Goal: Information Seeking & Learning: Learn about a topic

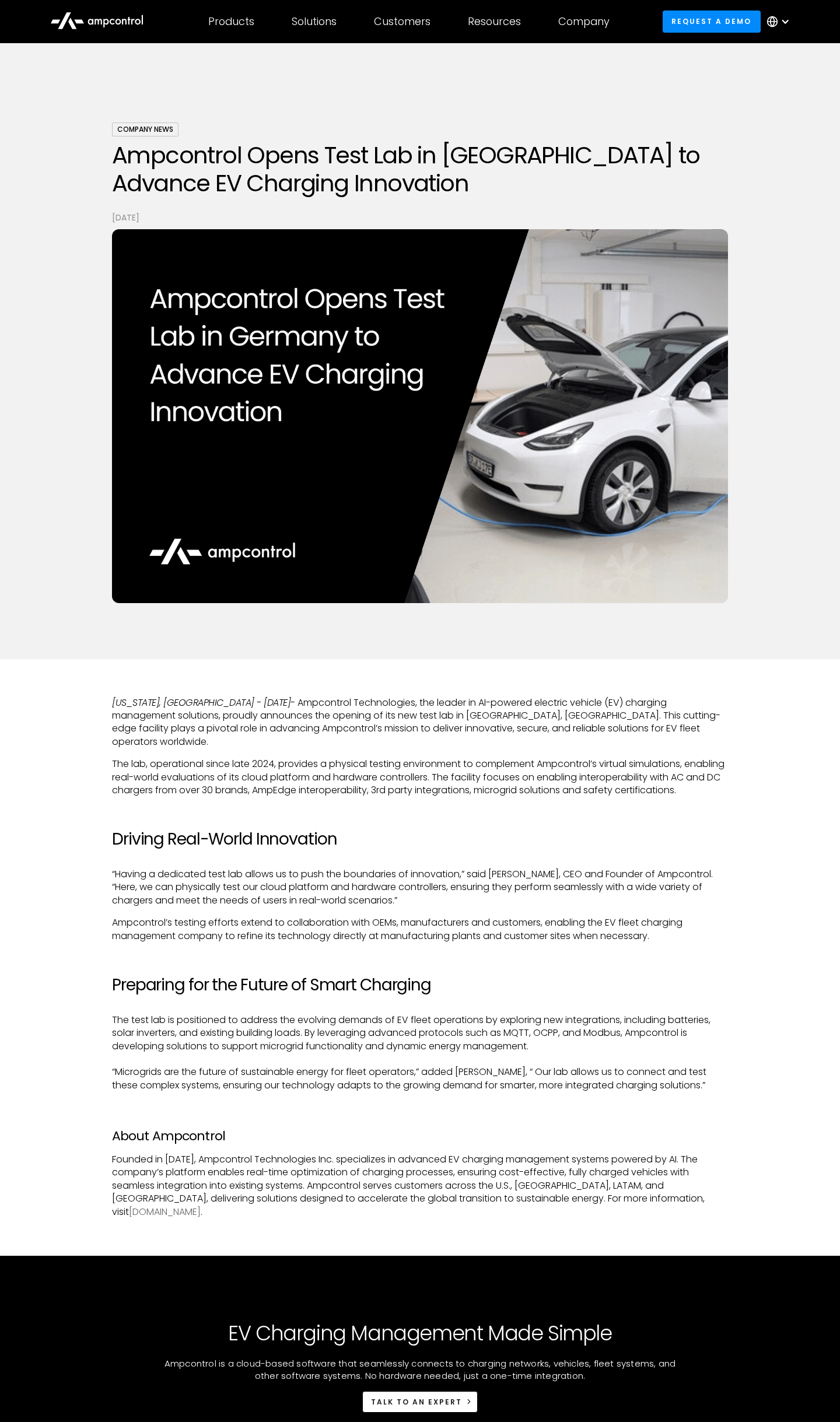
click at [200, 1205] on link "[DOMAIN_NAME]" at bounding box center [164, 1211] width 71 height 13
